Goal: Information Seeking & Learning: Learn about a topic

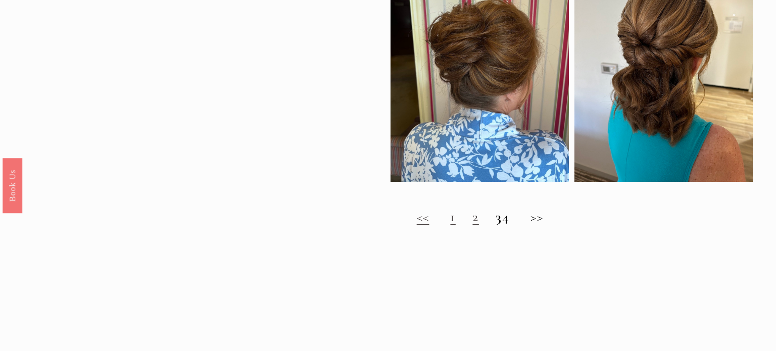
scroll to position [822, 0]
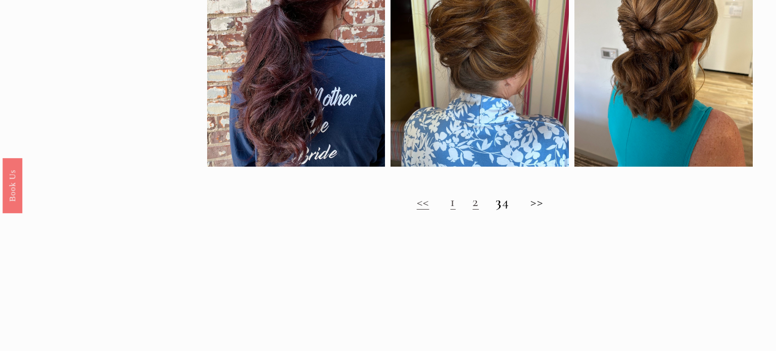
click at [543, 202] on h2 "<< 1 2 3 4 >>" at bounding box center [480, 201] width 546 height 17
click at [496, 206] on strong "3" at bounding box center [499, 201] width 6 height 17
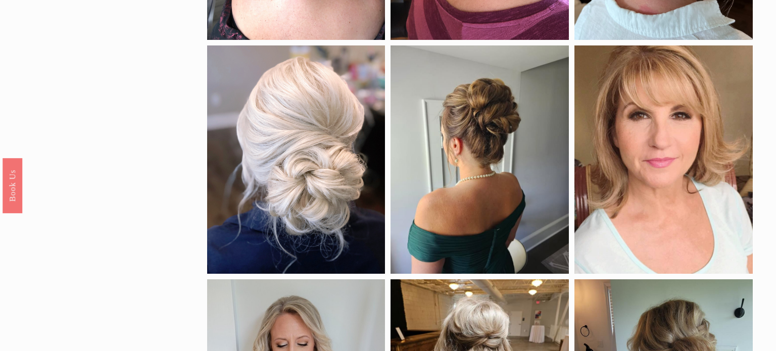
scroll to position [266, 0]
